Goal: Task Accomplishment & Management: Use online tool/utility

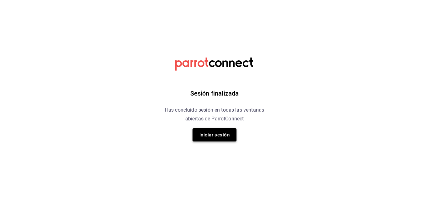
click at [221, 132] on button "Iniciar sesión" at bounding box center [215, 134] width 44 height 13
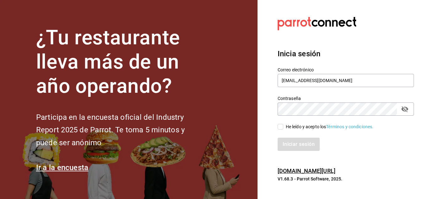
click at [285, 128] on span "He leído y acepto los Términos y condiciones." at bounding box center [328, 127] width 91 height 7
click at [283, 128] on input "He leído y acepto los Términos y condiciones." at bounding box center [281, 127] width 6 height 6
checkbox input "true"
click at [285, 146] on button "Iniciar sesión" at bounding box center [299, 144] width 43 height 13
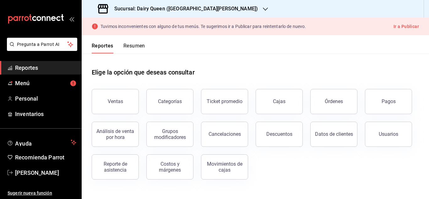
click at [217, 14] on div "Sucursal: Dairy Queen (PLAZA FIESTA SAN AGUSTIN)" at bounding box center [179, 9] width 184 height 18
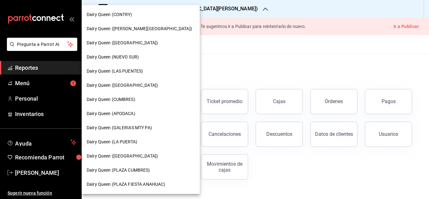
scroll to position [233, 0]
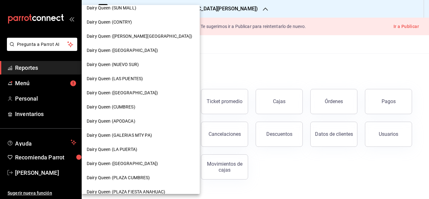
click at [138, 148] on div "Dairy Queen (LA PUERTA)" at bounding box center [141, 149] width 108 height 7
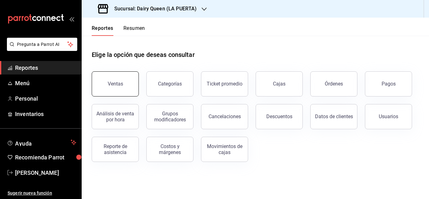
click at [121, 79] on button "Ventas" at bounding box center [115, 83] width 47 height 25
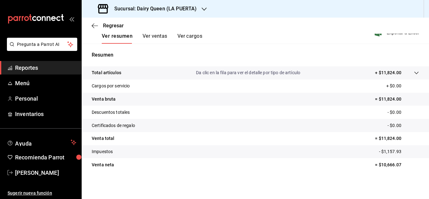
scroll to position [8, 0]
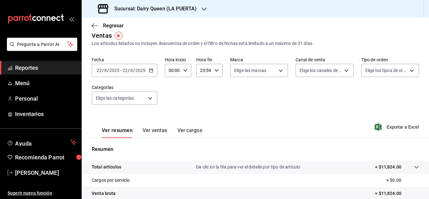
click at [149, 70] on icon "button" at bounding box center [151, 70] width 4 height 4
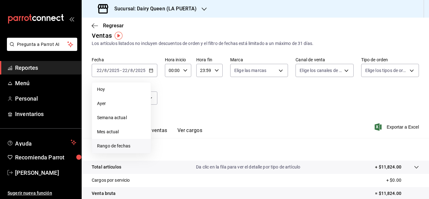
click at [123, 141] on li "Rango de fechas" at bounding box center [121, 146] width 59 height 14
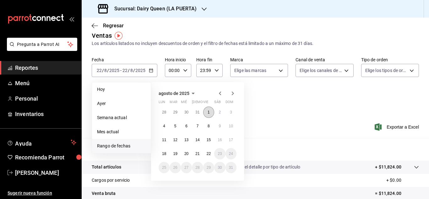
click at [210, 110] on abbr "1" at bounding box center [209, 112] width 2 height 4
click at [200, 152] on button "21" at bounding box center [197, 153] width 11 height 11
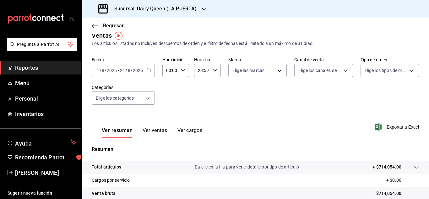
click at [185, 67] on div "00:00 Hora inicio" at bounding box center [175, 70] width 27 height 13
click at [170, 110] on span "10" at bounding box center [168, 111] width 3 height 5
type input "10:00"
click at [214, 70] on div at bounding box center [214, 99] width 429 height 199
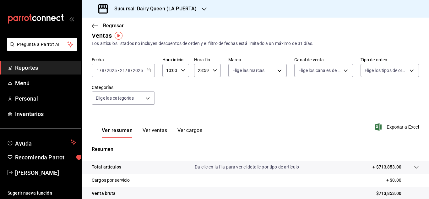
click at [215, 70] on icon "button" at bounding box center [215, 70] width 4 height 4
click at [201, 107] on span "22" at bounding box center [199, 106] width 3 height 5
click at [215, 85] on span "00" at bounding box center [213, 86] width 3 height 5
type input "22:00"
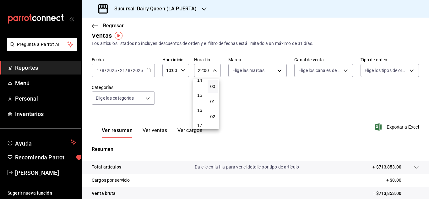
click at [276, 69] on div at bounding box center [214, 99] width 429 height 199
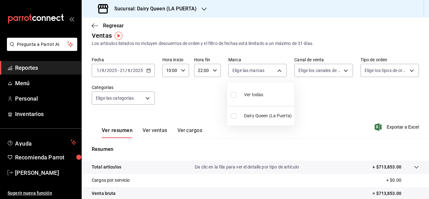
click at [276, 70] on body "Pregunta a Parrot AI Reportes Menú Personal Inventarios Ayuda Recomienda Parrot…" at bounding box center [214, 99] width 429 height 199
click at [242, 98] on div "Ver todas" at bounding box center [247, 94] width 32 height 14
type input "38905903-e02f-4eca-a265-bb872b531692"
checkbox input "true"
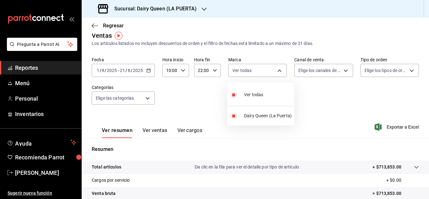
click at [339, 72] on div at bounding box center [214, 99] width 429 height 199
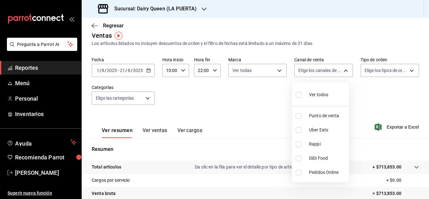
click at [339, 72] on body "Pregunta a Parrot AI Reportes Menú Personal Inventarios Ayuda Recomienda Parrot…" at bounding box center [214, 99] width 429 height 199
click at [300, 91] on label at bounding box center [300, 94] width 8 height 9
click at [300, 92] on input "checkbox" at bounding box center [299, 95] width 6 height 6
checkbox input "false"
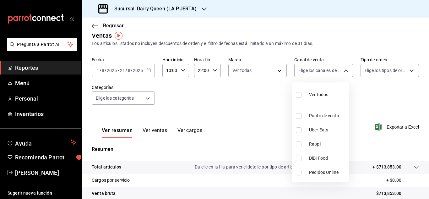
checkbox input "false"
click at [298, 95] on input "checkbox" at bounding box center [299, 95] width 6 height 6
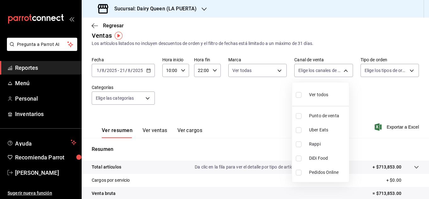
checkbox input "true"
type input "PARROT,UBER_EATS,RAPPI,DIDI_FOOD,ONLINE"
checkbox input "true"
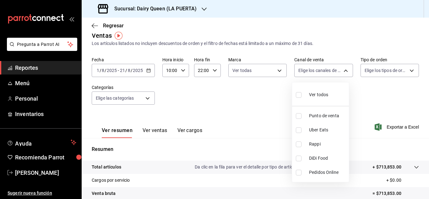
checkbox input "true"
click at [408, 71] on div at bounding box center [214, 99] width 429 height 199
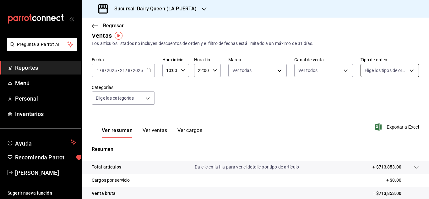
click at [411, 69] on body "Pregunta a Parrot AI Reportes Menú Personal Inventarios Ayuda Recomienda Parrot…" at bounding box center [214, 99] width 429 height 199
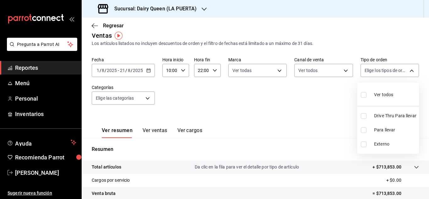
click at [365, 94] on input "checkbox" at bounding box center [364, 95] width 6 height 6
checkbox input "true"
type input "7990ceb5-6a15-4f0e-aa24-be972649f55b,610e80ef-9d38-4f15-9f84-1c929a079ed7,EXTER…"
checkbox input "true"
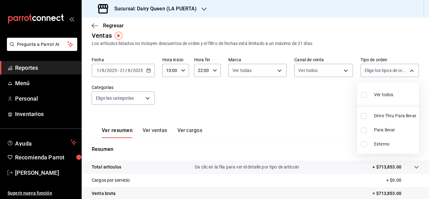
checkbox input "true"
click at [149, 98] on div at bounding box center [214, 99] width 429 height 199
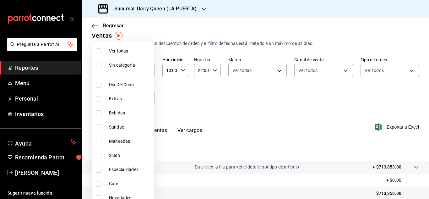
click at [148, 98] on body "Pregunta a Parrot AI Reportes Menú Personal Inventarios Ayuda Recomienda Parrot…" at bounding box center [214, 99] width 429 height 199
click at [102, 51] on label at bounding box center [100, 51] width 8 height 6
click at [102, 51] on input "checkbox" at bounding box center [99, 51] width 6 height 6
checkbox input "false"
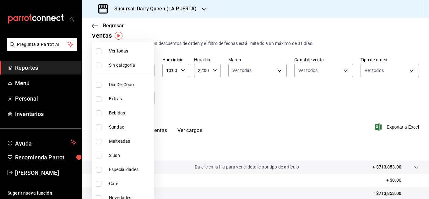
checkbox input "false"
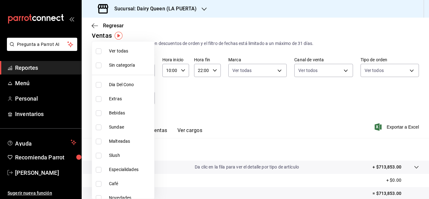
checkbox input "false"
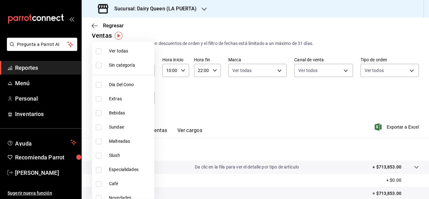
checkbox input "false"
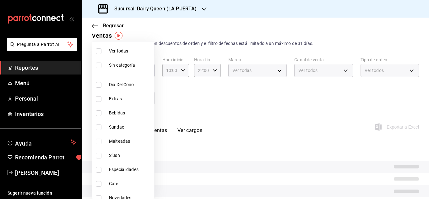
click at [99, 50] on input "checkbox" at bounding box center [99, 51] width 6 height 6
checkbox input "true"
type input "9af7475c-a0b8-4343-bd46-68df84526a26,bfdbee0a-b920-4e1c-9e0b-1179132fb5d7,80e25…"
checkbox input "true"
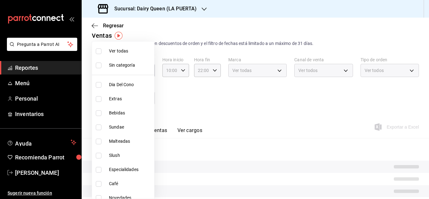
checkbox input "true"
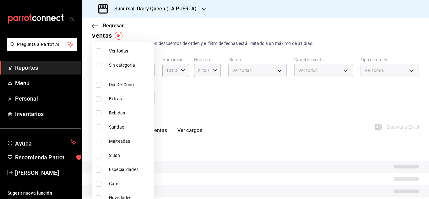
checkbox input "true"
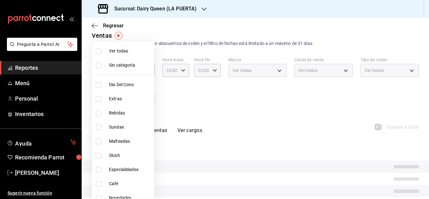
checkbox input "true"
click at [268, 110] on div at bounding box center [214, 99] width 429 height 199
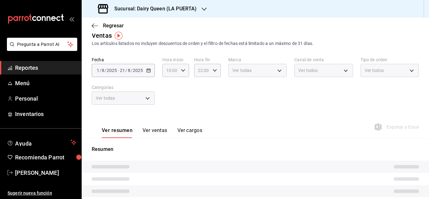
drag, startPoint x: 156, startPoint y: 130, endPoint x: 334, endPoint y: 121, distance: 178.4
click at [156, 130] on button "Ver ventas" at bounding box center [155, 132] width 25 height 11
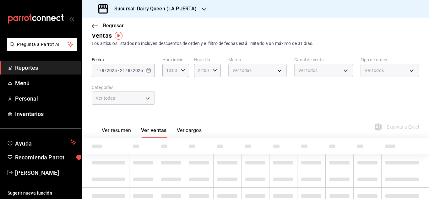
scroll to position [33, 0]
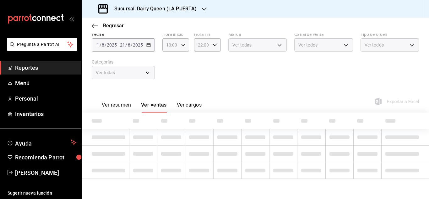
click at [113, 106] on button "Ver resumen" at bounding box center [116, 107] width 29 height 11
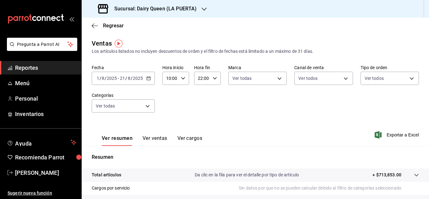
click at [135, 78] on input "2025" at bounding box center [138, 78] width 11 height 5
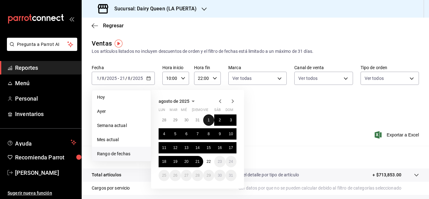
click at [211, 118] on button "1" at bounding box center [208, 119] width 11 height 11
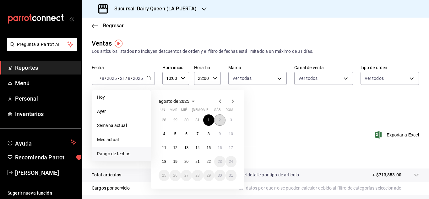
click at [220, 120] on abbr "2" at bounding box center [220, 120] width 2 height 4
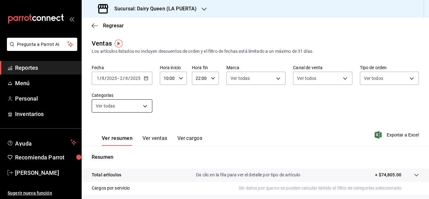
click at [130, 103] on body "Pregunta a Parrot AI Reportes Menú Personal Inventarios Ayuda Recomienda Parrot…" at bounding box center [214, 99] width 429 height 199
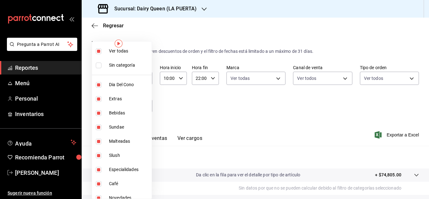
click at [206, 128] on div at bounding box center [214, 99] width 429 height 199
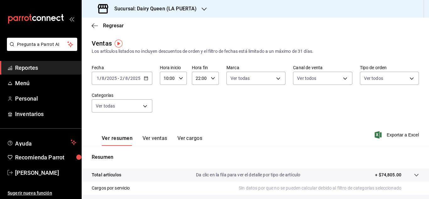
click at [132, 78] on input "2025" at bounding box center [135, 78] width 11 height 5
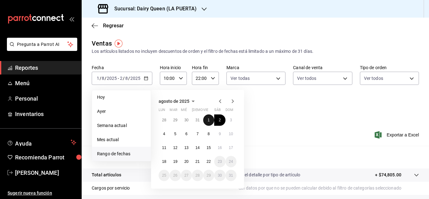
click at [209, 116] on button "1" at bounding box center [208, 119] width 11 height 11
click at [263, 128] on div "Ver resumen Ver ventas Ver cargos Exportar a Excel" at bounding box center [256, 133] width 348 height 26
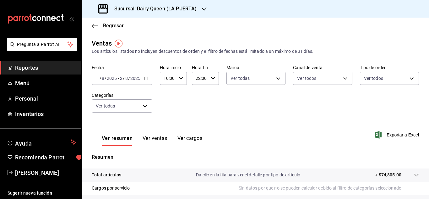
click at [140, 78] on input "2025" at bounding box center [135, 78] width 11 height 5
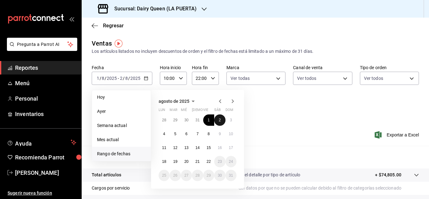
click at [220, 118] on abbr "2" at bounding box center [220, 120] width 2 height 4
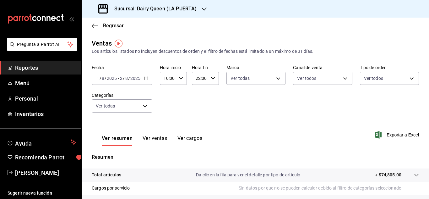
click at [270, 135] on div "Ver resumen Ver ventas Ver cargos Exportar a Excel" at bounding box center [256, 133] width 348 height 26
click at [94, 81] on div "[DATE] [DATE] - [DATE] [DATE]" at bounding box center [122, 78] width 61 height 13
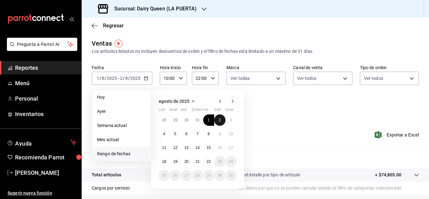
click at [218, 120] on button "2" at bounding box center [219, 119] width 11 height 11
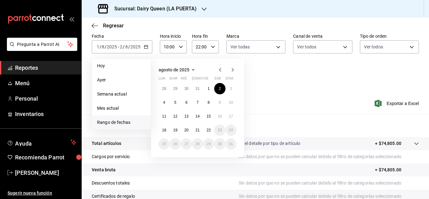
click at [277, 91] on div "Ver resumen Ver ventas Ver cargos Exportar a Excel" at bounding box center [256, 102] width 348 height 26
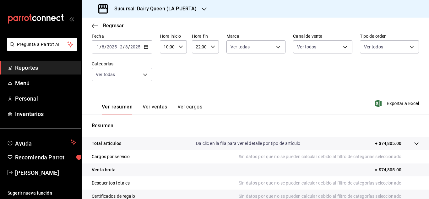
click at [135, 51] on div "[DATE] [DATE] - [DATE] [DATE]" at bounding box center [122, 46] width 61 height 13
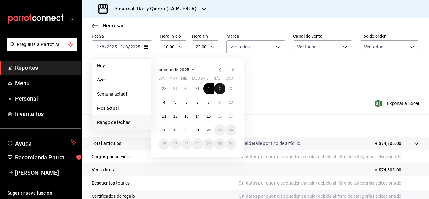
click at [215, 89] on button "2" at bounding box center [219, 88] width 11 height 11
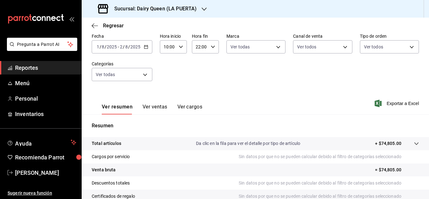
click at [270, 84] on div "Fecha 2025-08-01 1 / 8 / 2025 - 2025-08-02 2 / 8 / 2025 Hora inicio 10:00 Hora …" at bounding box center [255, 60] width 327 height 55
click at [151, 48] on div "[DATE] [DATE] - [DATE] [DATE]" at bounding box center [122, 46] width 61 height 13
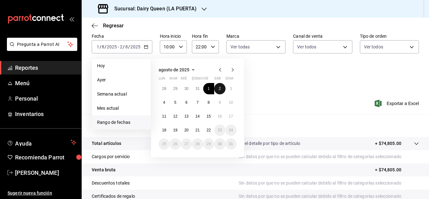
click at [223, 90] on button "2" at bounding box center [219, 88] width 11 height 11
click at [341, 96] on div "Ver resumen Ver ventas Ver cargos Exportar a Excel" at bounding box center [256, 102] width 348 height 26
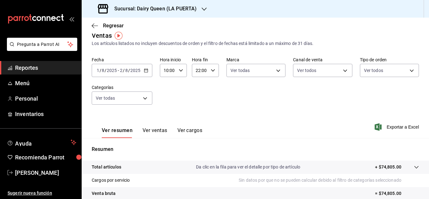
scroll to position [0, 0]
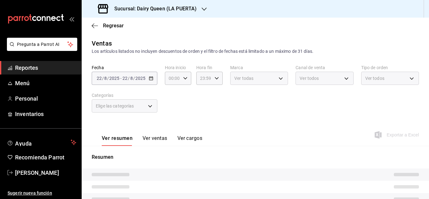
type input "10:00"
type input "22:00"
type input "9af7475c-a0b8-4343-bd46-68df84526a26,bfdbee0a-b920-4e1c-9e0b-1179132fb5d7,80e25…"
type input "38905903-e02f-4eca-a265-bb872b531692"
type input "PARROT,UBER_EATS,RAPPI,DIDI_FOOD,ONLINE"
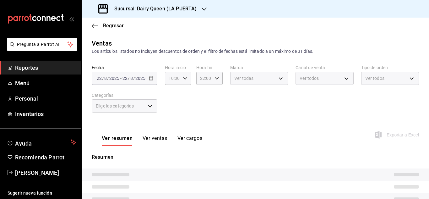
type input "7990ceb5-6a15-4f0e-aa24-be972649f55b,610e80ef-9d38-4f15-9f84-1c929a079ed7,EXTER…"
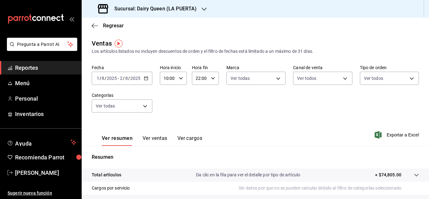
click at [143, 81] on div "[DATE] [DATE] - [DATE] [DATE]" at bounding box center [122, 78] width 61 height 13
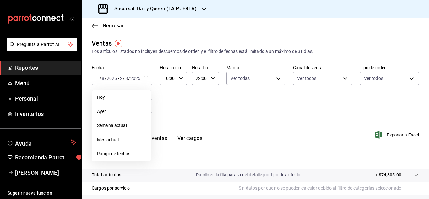
click at [213, 112] on div "Fecha [DATE] [DATE] - [DATE] [DATE] [PERSON_NAME] Semana actual Mes actual Rang…" at bounding box center [255, 92] width 327 height 55
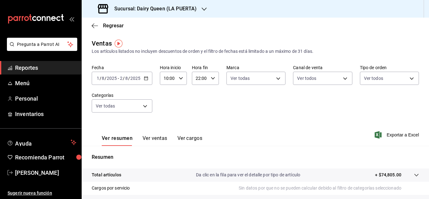
click at [146, 77] on icon "button" at bounding box center [146, 78] width 4 height 4
click at [124, 80] on span "/" at bounding box center [124, 78] width 2 height 5
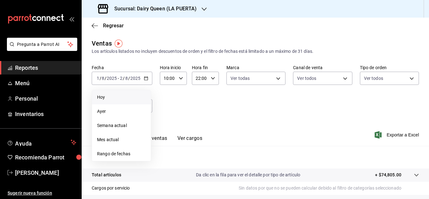
click at [123, 94] on span "Hoy" at bounding box center [121, 97] width 49 height 7
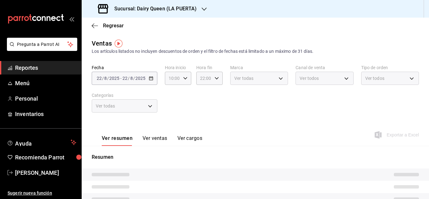
click at [128, 77] on span "/" at bounding box center [129, 78] width 2 height 5
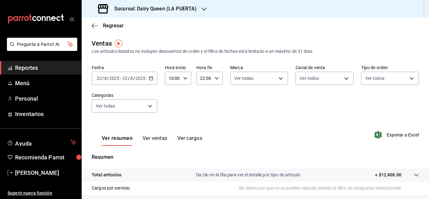
click at [128, 77] on span "/" at bounding box center [129, 78] width 2 height 5
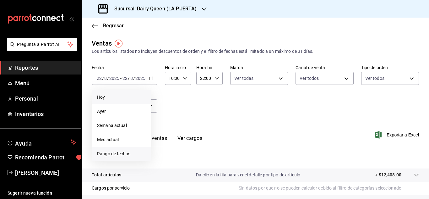
click at [124, 156] on span "Rango de fechas" at bounding box center [121, 154] width 49 height 7
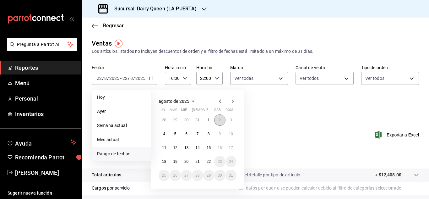
click at [219, 119] on abbr "2" at bounding box center [220, 120] width 2 height 4
click at [268, 117] on div "Fecha [DATE] [DATE] - [DATE] [DATE] [PERSON_NAME] Semana actual Mes actual [GEO…" at bounding box center [255, 92] width 327 height 55
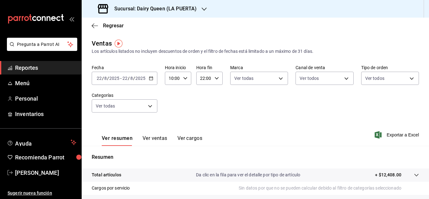
click at [138, 79] on input "2025" at bounding box center [140, 78] width 11 height 5
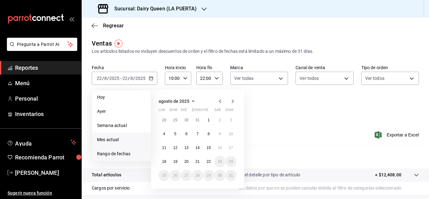
click at [125, 145] on li "Mes actual" at bounding box center [121, 140] width 59 height 14
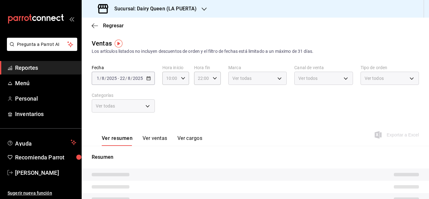
click at [135, 110] on div "Ver todas" at bounding box center [123, 105] width 63 height 13
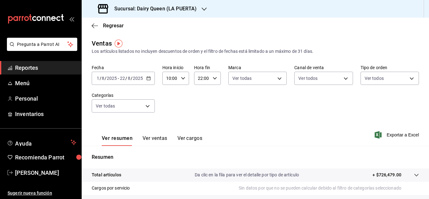
click at [146, 79] on icon "button" at bounding box center [148, 78] width 4 height 4
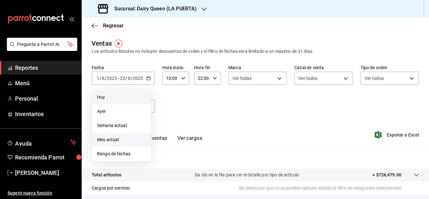
click at [131, 100] on span "Hoy" at bounding box center [121, 97] width 49 height 7
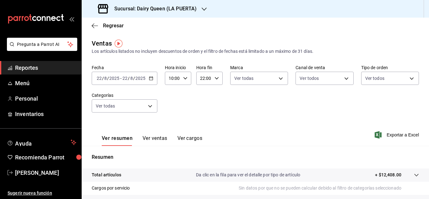
click at [119, 80] on input "2025" at bounding box center [114, 78] width 11 height 5
click at [101, 78] on input "22" at bounding box center [99, 78] width 6 height 5
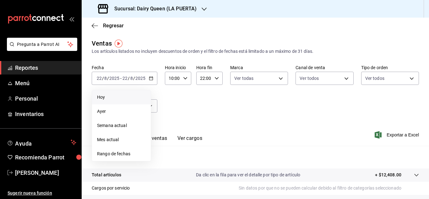
click at [102, 92] on li "Hoy" at bounding box center [121, 97] width 59 height 14
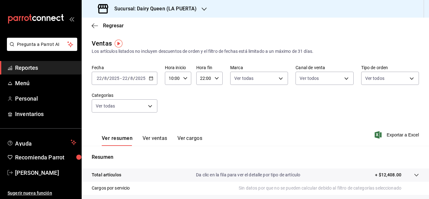
click at [151, 79] on icon "button" at bounding box center [151, 78] width 4 height 4
drag, startPoint x: 187, startPoint y: 116, endPoint x: 142, endPoint y: 102, distance: 47.4
click at [185, 116] on div "Fecha [DATE] [DATE] - [DATE] [DATE] Hora inicio 10:00 Hora inicio Hora fin 22:0…" at bounding box center [255, 92] width 327 height 55
click at [135, 80] on input "2025" at bounding box center [140, 78] width 11 height 5
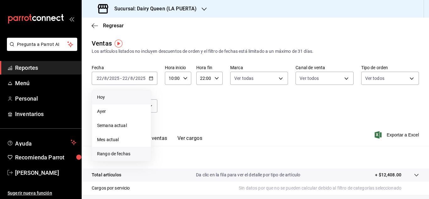
click at [127, 156] on span "Rango de fechas" at bounding box center [121, 154] width 49 height 7
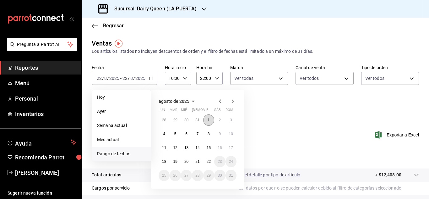
click at [206, 119] on button "1" at bounding box center [208, 119] width 11 height 11
click at [203, 120] on button "1" at bounding box center [208, 119] width 11 height 11
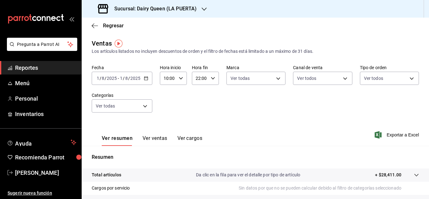
click at [132, 80] on input "2025" at bounding box center [135, 78] width 11 height 5
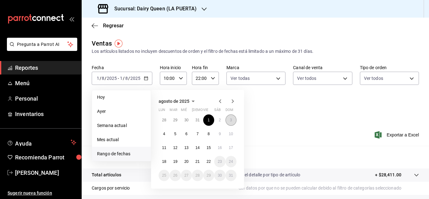
click at [229, 121] on button "3" at bounding box center [231, 119] width 11 height 11
click at [232, 121] on button "3" at bounding box center [231, 119] width 11 height 11
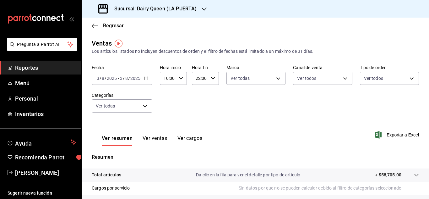
click at [142, 78] on div "[DATE] [DATE] - [DATE] [DATE]" at bounding box center [122, 78] width 61 height 13
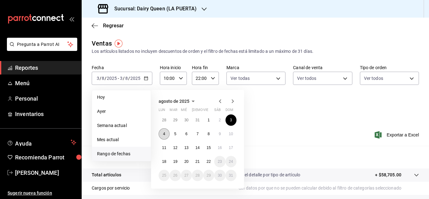
click at [165, 134] on abbr "4" at bounding box center [164, 134] width 2 height 4
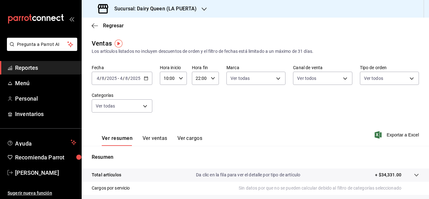
click at [112, 86] on div "Fecha [DATE] [DATE] - [DATE] [DATE] Hora inicio 10:00 Hora inicio Hora fin 22:0…" at bounding box center [255, 92] width 327 height 55
click at [126, 74] on div "[DATE] [DATE] - [DATE] [DATE]" at bounding box center [122, 78] width 61 height 13
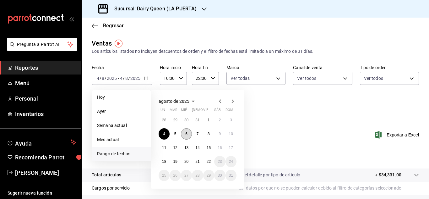
click at [185, 137] on button "6" at bounding box center [186, 133] width 11 height 11
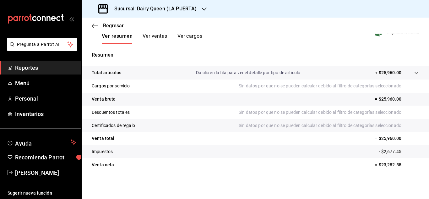
scroll to position [39, 0]
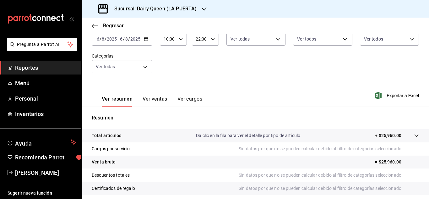
click at [136, 32] on div "Regresar" at bounding box center [256, 26] width 348 height 16
click at [137, 38] on input "2025" at bounding box center [135, 38] width 11 height 5
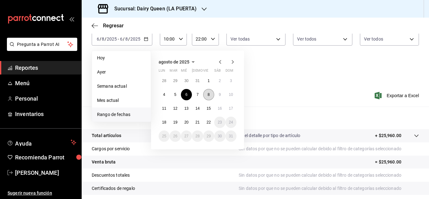
click at [212, 95] on button "8" at bounding box center [208, 94] width 11 height 11
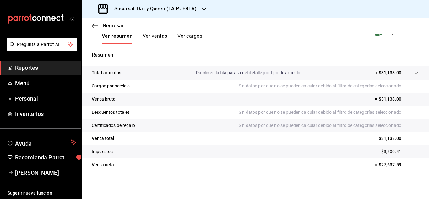
scroll to position [8, 0]
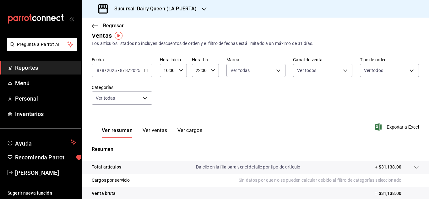
click at [125, 69] on input "8" at bounding box center [126, 70] width 3 height 5
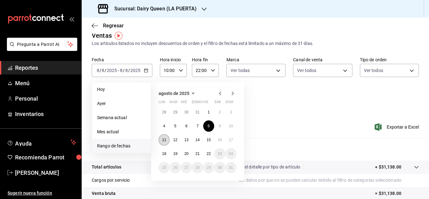
click at [164, 141] on abbr "11" at bounding box center [164, 140] width 4 height 4
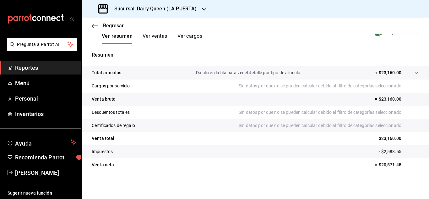
scroll to position [8, 0]
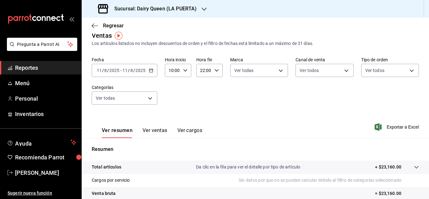
click at [128, 68] on span "/" at bounding box center [129, 70] width 2 height 5
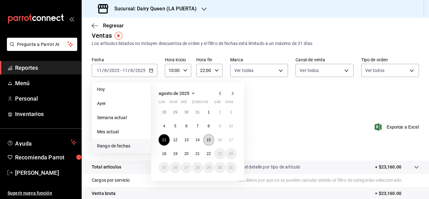
click at [207, 144] on button "15" at bounding box center [208, 139] width 11 height 11
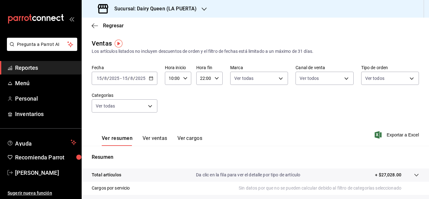
click at [118, 76] on input "2025" at bounding box center [114, 78] width 11 height 5
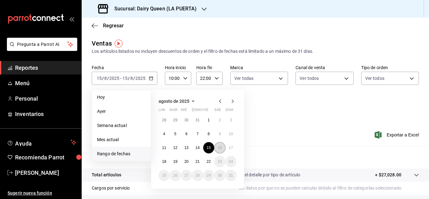
click at [219, 147] on abbr "16" at bounding box center [220, 148] width 4 height 4
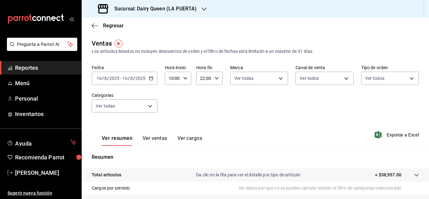
click at [144, 82] on div "[DATE] [DATE] - [DATE] [DATE]" at bounding box center [125, 78] width 66 height 13
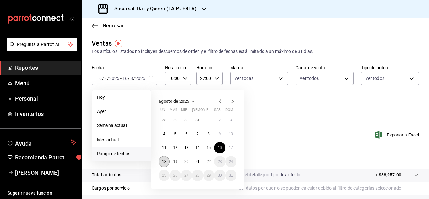
click at [165, 157] on button "18" at bounding box center [164, 161] width 11 height 11
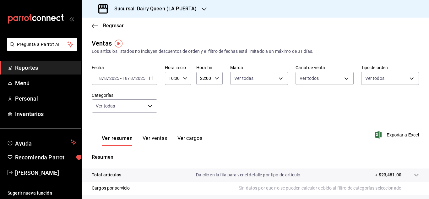
click at [133, 78] on span "/" at bounding box center [134, 78] width 2 height 5
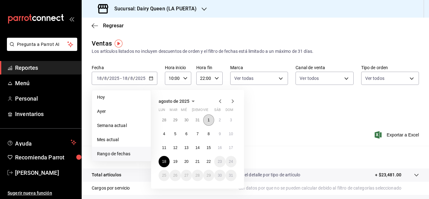
click at [208, 117] on button "1" at bounding box center [208, 119] width 11 height 11
click at [202, 162] on button "21" at bounding box center [197, 161] width 11 height 11
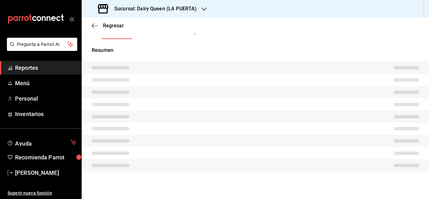
scroll to position [102, 0]
